Goal: Transaction & Acquisition: Purchase product/service

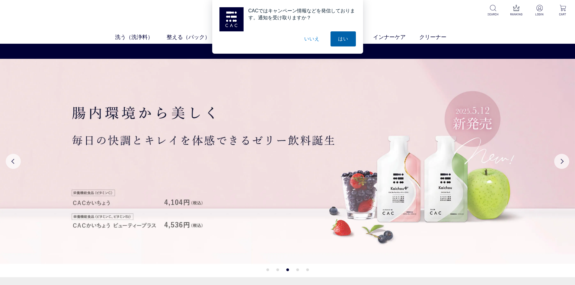
scroll to position [30, 0]
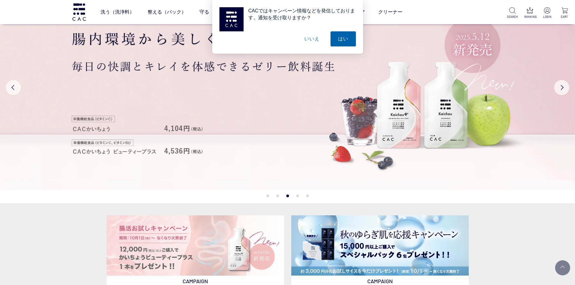
click at [345, 43] on button "はい" at bounding box center [342, 38] width 25 height 15
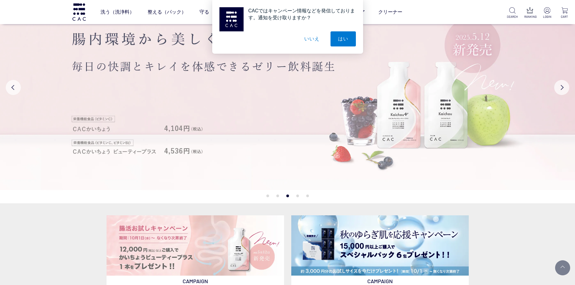
click at [343, 37] on img at bounding box center [287, 87] width 575 height 205
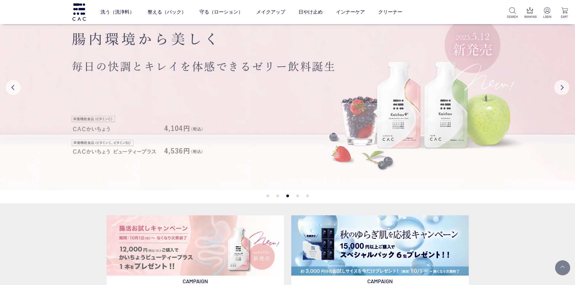
scroll to position [121, 0]
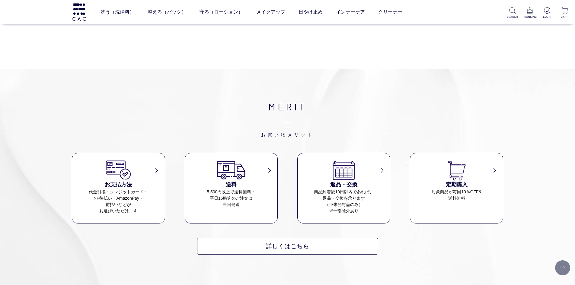
scroll to position [253, 0]
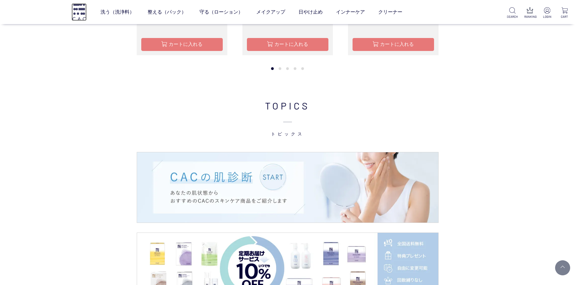
click at [81, 12] on img at bounding box center [79, 11] width 15 height 17
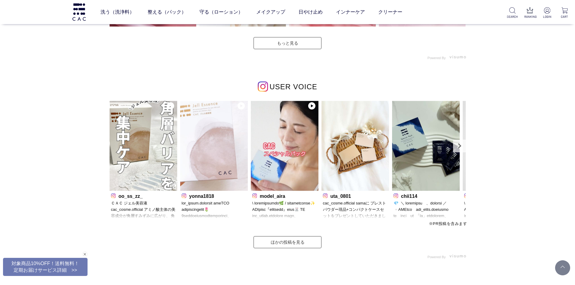
scroll to position [1871, 0]
